Goal: Task Accomplishment & Management: Manage account settings

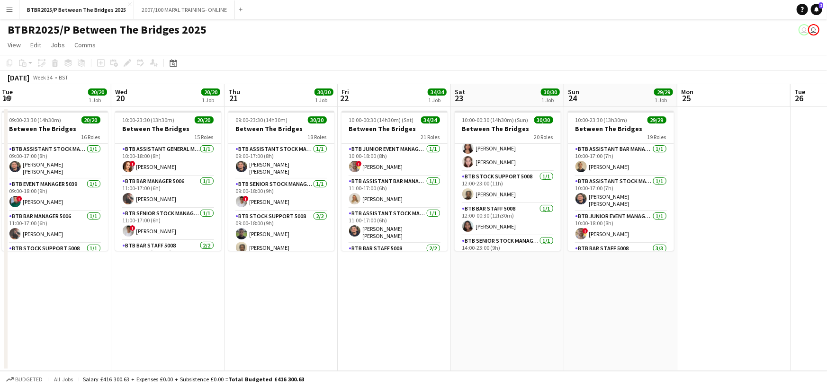
drag, startPoint x: 330, startPoint y: 95, endPoint x: 373, endPoint y: 95, distance: 43.6
click at [373, 95] on app-calendar-viewport "Sun 17 29/29 1 Job Mon 18 2/2 1 Job Tue 19 20/20 1 Job Wed 20 20/20 1 Job Thu 2…" at bounding box center [413, 227] width 827 height 287
click at [299, 198] on app-card-role "BTB Bar Staff 5008 [DATE] 11:30-17:30 (6h) [PERSON_NAME]" at bounding box center [281, 203] width 106 height 46
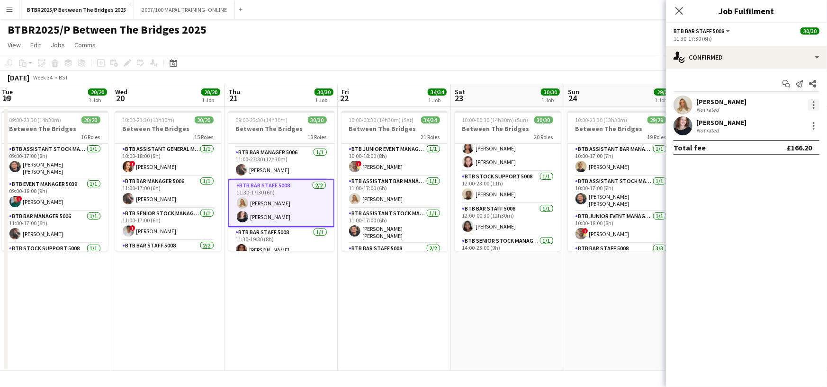
click at [812, 105] on div at bounding box center [813, 104] width 11 height 11
click at [781, 217] on span "Remove" at bounding box center [783, 213] width 59 height 9
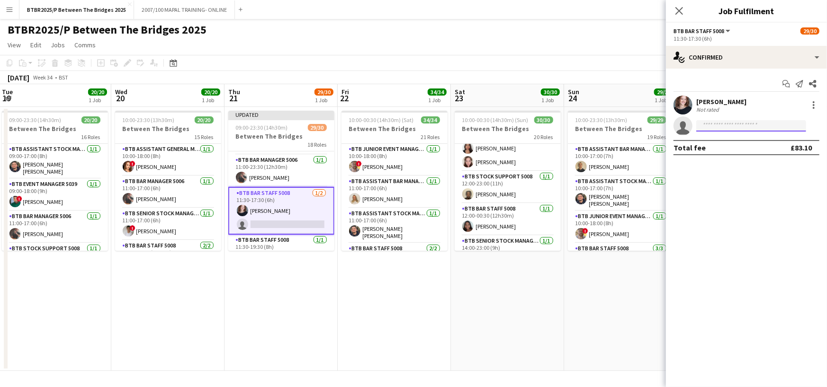
click at [733, 126] on input at bounding box center [751, 125] width 110 height 11
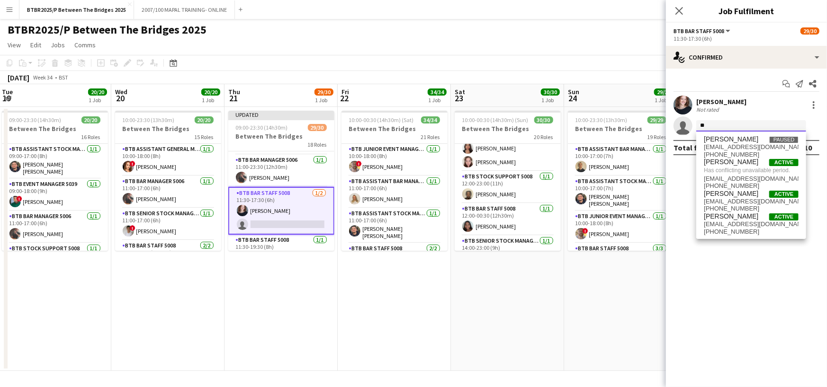
type input "*"
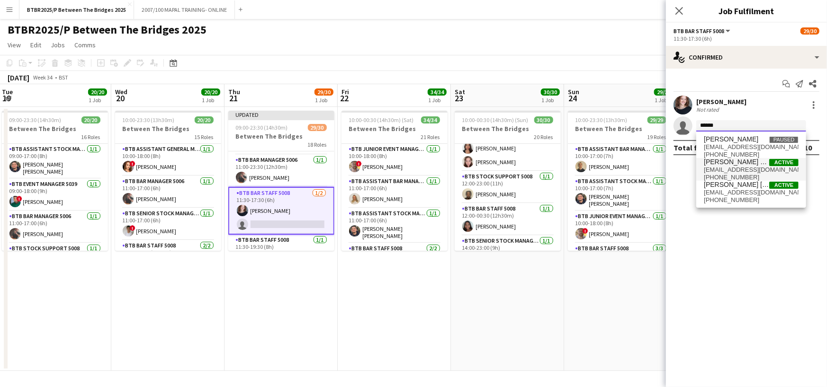
type input "******"
click at [745, 163] on span "[PERSON_NAME] Kar-[PERSON_NAME]" at bounding box center [736, 162] width 65 height 8
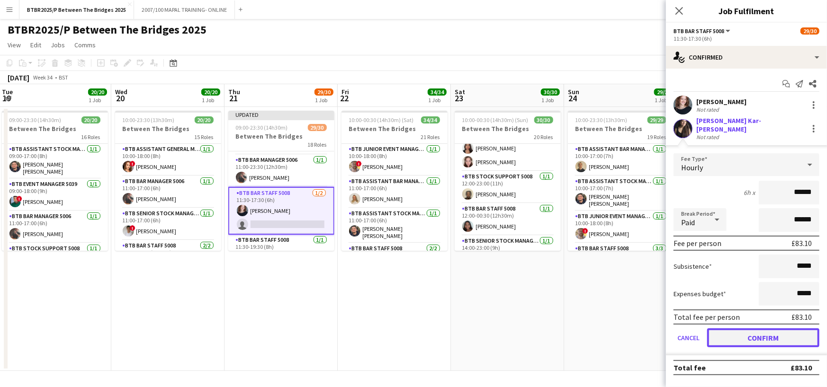
click at [790, 337] on button "Confirm" at bounding box center [763, 338] width 112 height 19
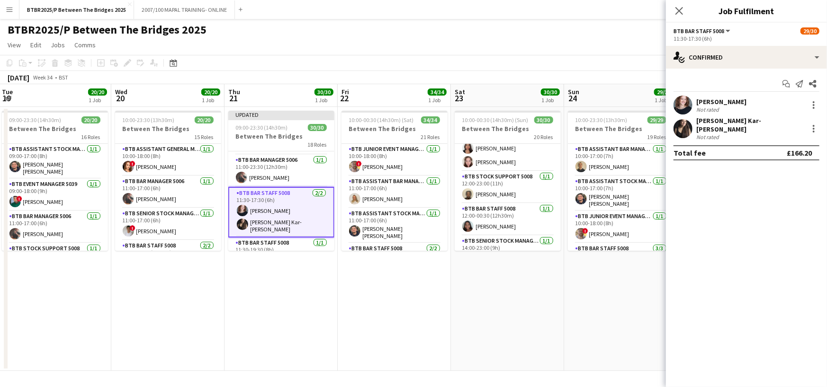
click at [677, 10] on icon "Close pop-in" at bounding box center [679, 11] width 8 height 8
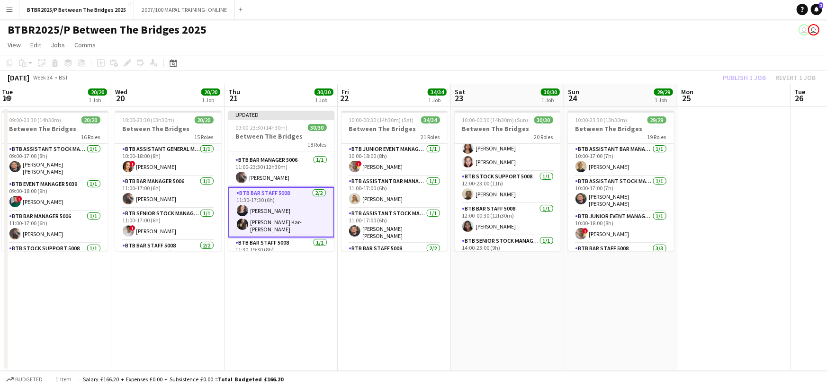
click at [721, 54] on app-page-menu "View Day view expanded Day view collapsed Month view Date picker Jump to [DATE]…" at bounding box center [413, 46] width 827 height 18
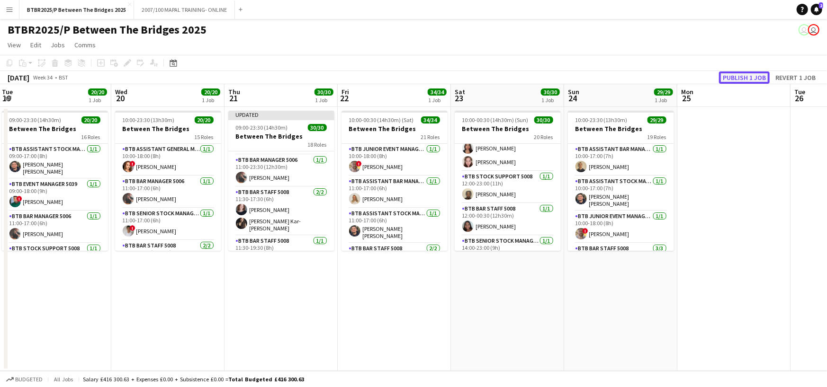
click at [747, 78] on button "Publish 1 job" at bounding box center [744, 78] width 51 height 12
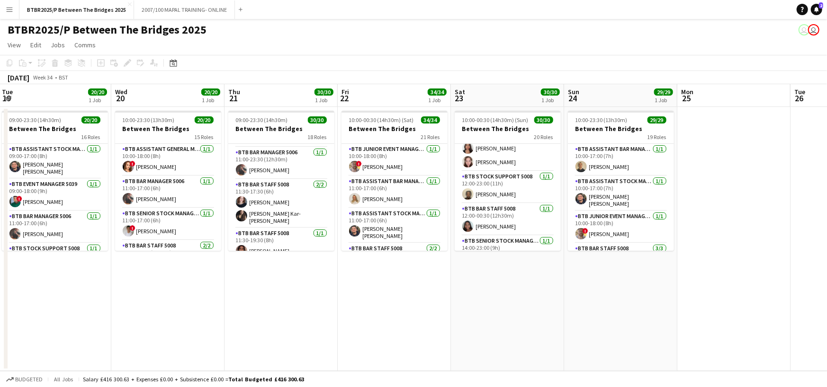
scroll to position [0, 268]
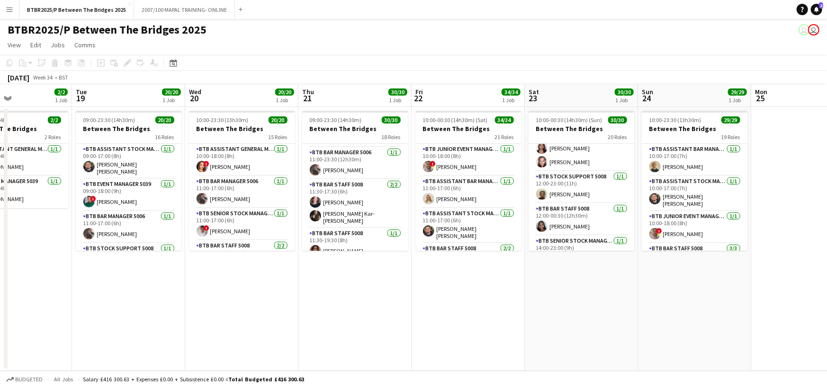
drag, startPoint x: 260, startPoint y: 90, endPoint x: 333, endPoint y: 91, distance: 73.9
click at [333, 91] on app-calendar-viewport "Sat 16 33/33 1 Job Sun 17 29/29 1 Job Mon 18 2/2 1 Job Tue 19 20/20 1 Job Wed 2…" at bounding box center [413, 227] width 827 height 287
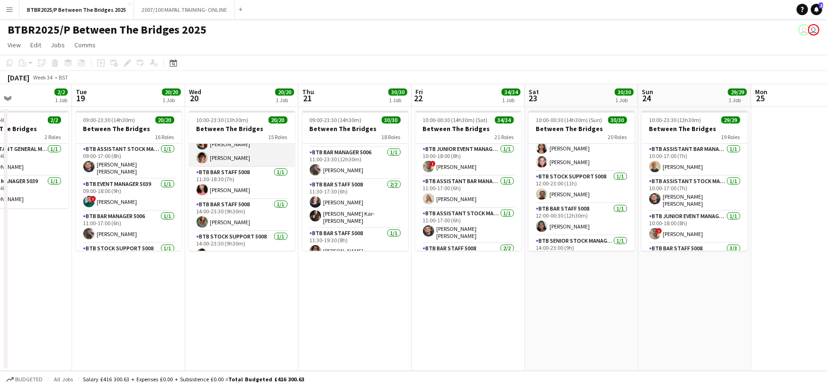
scroll to position [142, 0]
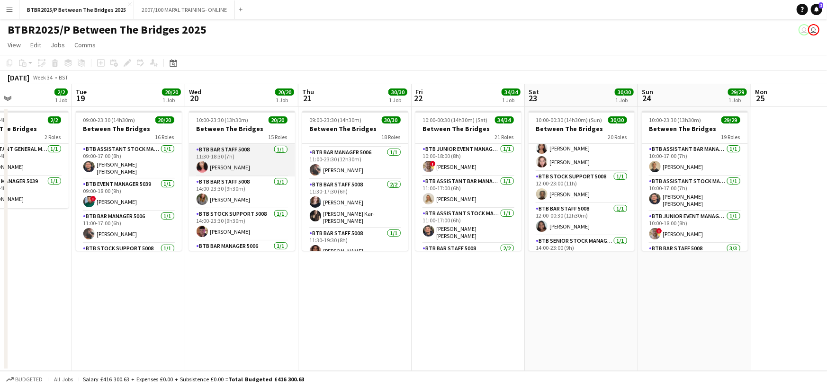
click at [232, 165] on app-card-role "BTB Bar Staff 5008 [DATE] 11:30-18:30 (7h) [PERSON_NAME]" at bounding box center [242, 160] width 106 height 32
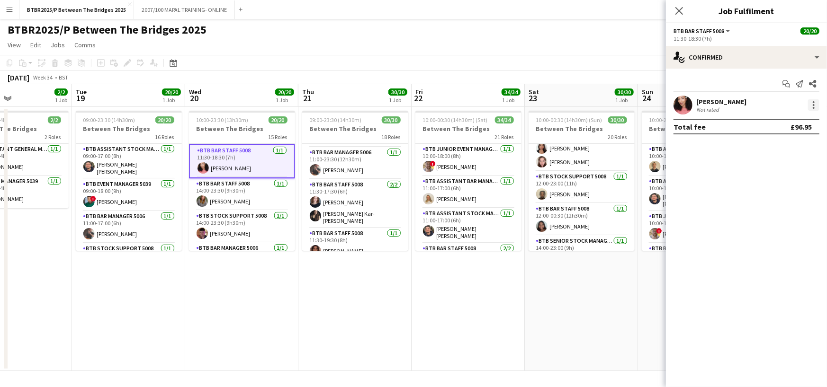
click at [809, 106] on div at bounding box center [813, 104] width 11 height 11
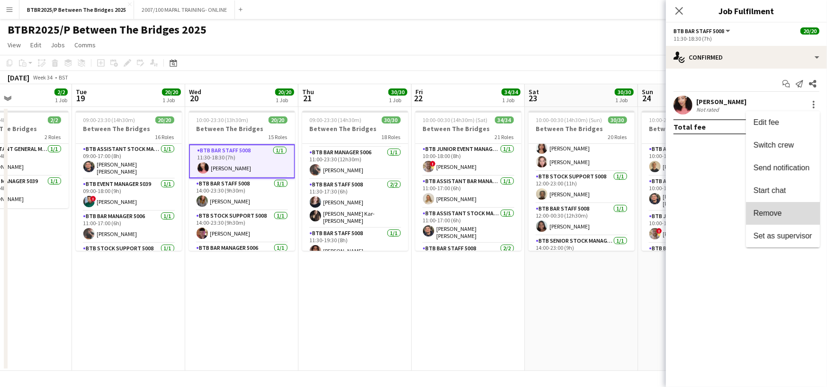
click at [775, 211] on span "Remove" at bounding box center [768, 213] width 28 height 8
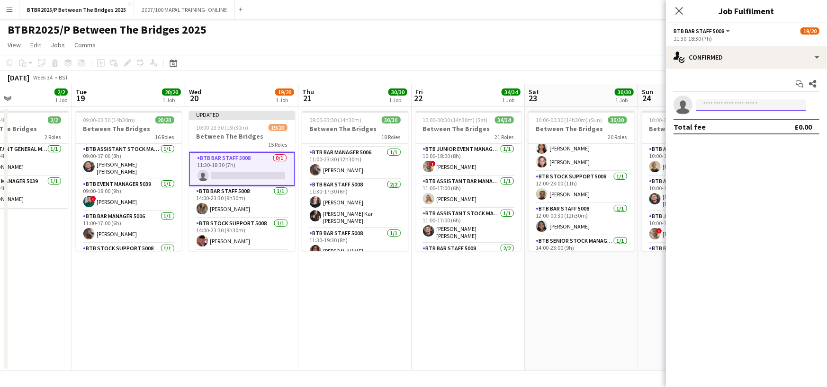
click at [725, 105] on input at bounding box center [751, 104] width 110 height 11
type input "*"
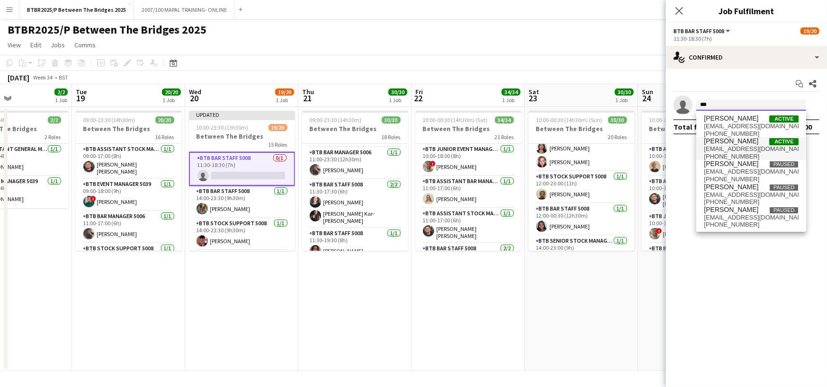
type input "***"
click at [739, 144] on span "[PERSON_NAME] Active" at bounding box center [751, 141] width 95 height 8
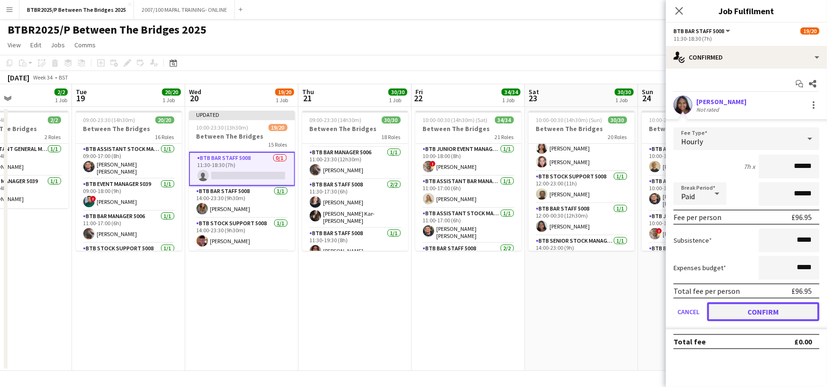
click at [758, 314] on button "Confirm" at bounding box center [763, 312] width 112 height 19
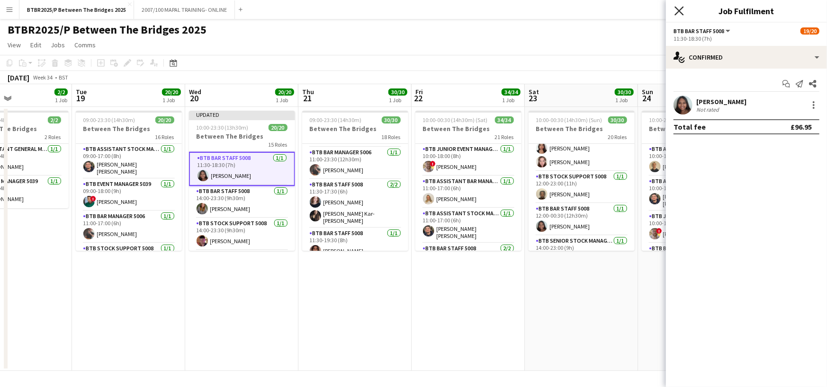
click at [680, 13] on icon "Close pop-in" at bounding box center [678, 10] width 9 height 9
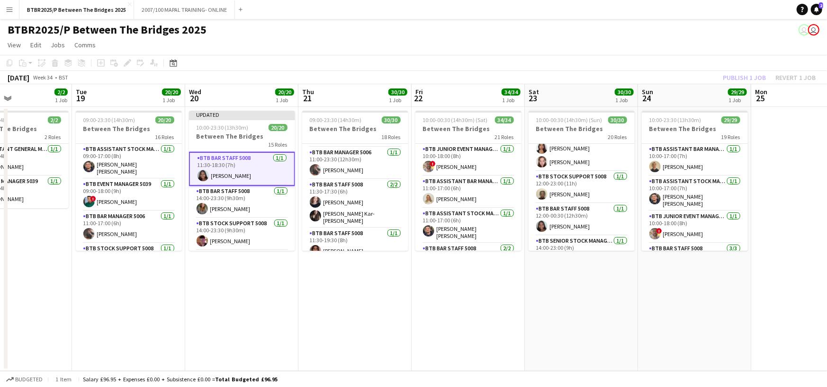
click at [739, 75] on div "Publish 1 job Revert 1 job" at bounding box center [769, 78] width 116 height 12
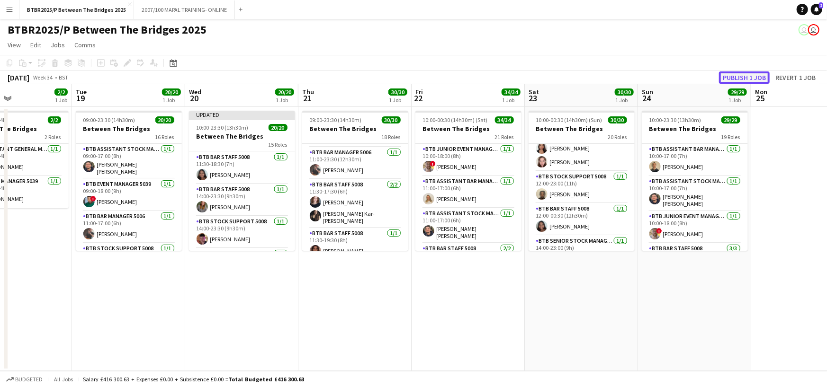
click at [741, 77] on button "Publish 1 job" at bounding box center [744, 78] width 51 height 12
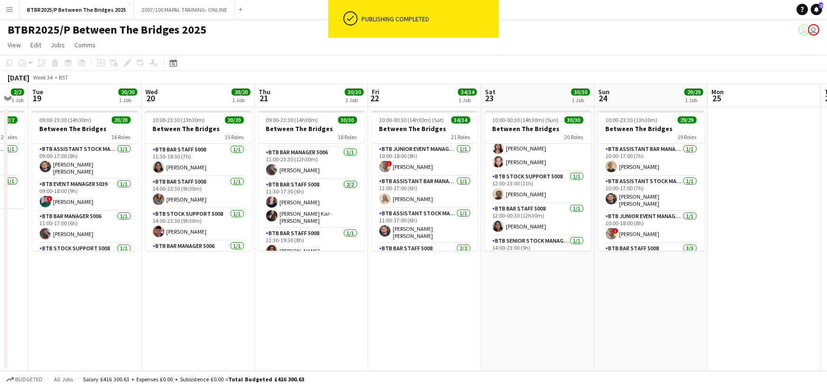
scroll to position [0, 342]
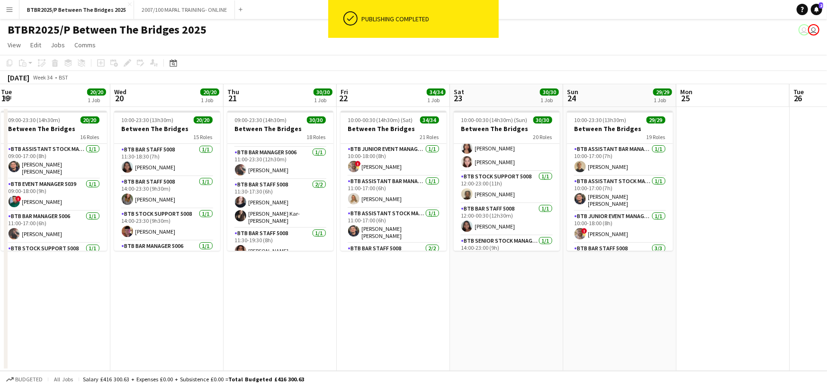
drag, startPoint x: 682, startPoint y: 99, endPoint x: 608, endPoint y: 105, distance: 75.0
click at [608, 105] on app-calendar-viewport "Sat 16 33/33 1 Job Sun 17 29/29 1 Job Mon 18 2/2 1 Job Tue 19 20/20 1 Job Wed 2…" at bounding box center [413, 227] width 827 height 287
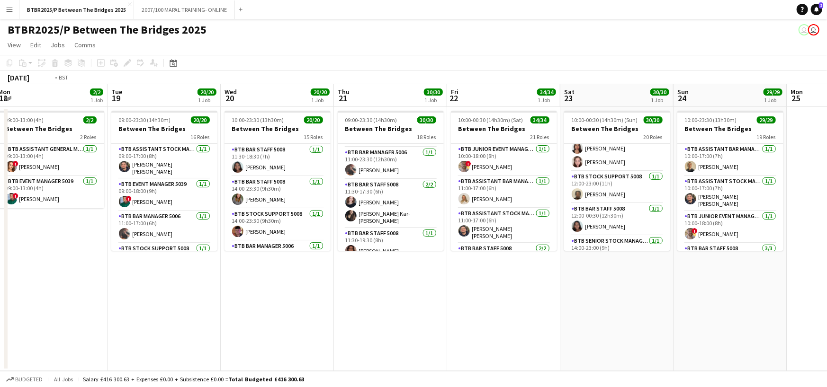
drag, startPoint x: 261, startPoint y: 99, endPoint x: 520, endPoint y: 115, distance: 259.1
click at [537, 116] on app-calendar-viewport "Sat 16 33/33 1 Job Sun 17 29/29 1 Job Mon 18 2/2 1 Job Tue 19 20/20 1 Job Wed 2…" at bounding box center [413, 227] width 827 height 287
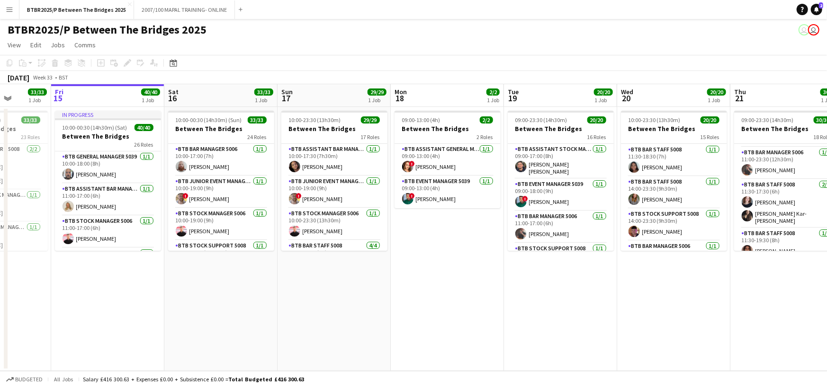
scroll to position [0, 288]
drag, startPoint x: 225, startPoint y: 97, endPoint x: 458, endPoint y: 108, distance: 232.3
click at [458, 108] on app-calendar-viewport "Tue 12 20/20 1 Job Wed 13 21/21 1 Job Thu 14 33/33 1 Job Fri 15 40/40 1 Job Sat…" at bounding box center [413, 227] width 827 height 287
